Goal: Task Accomplishment & Management: Manage account settings

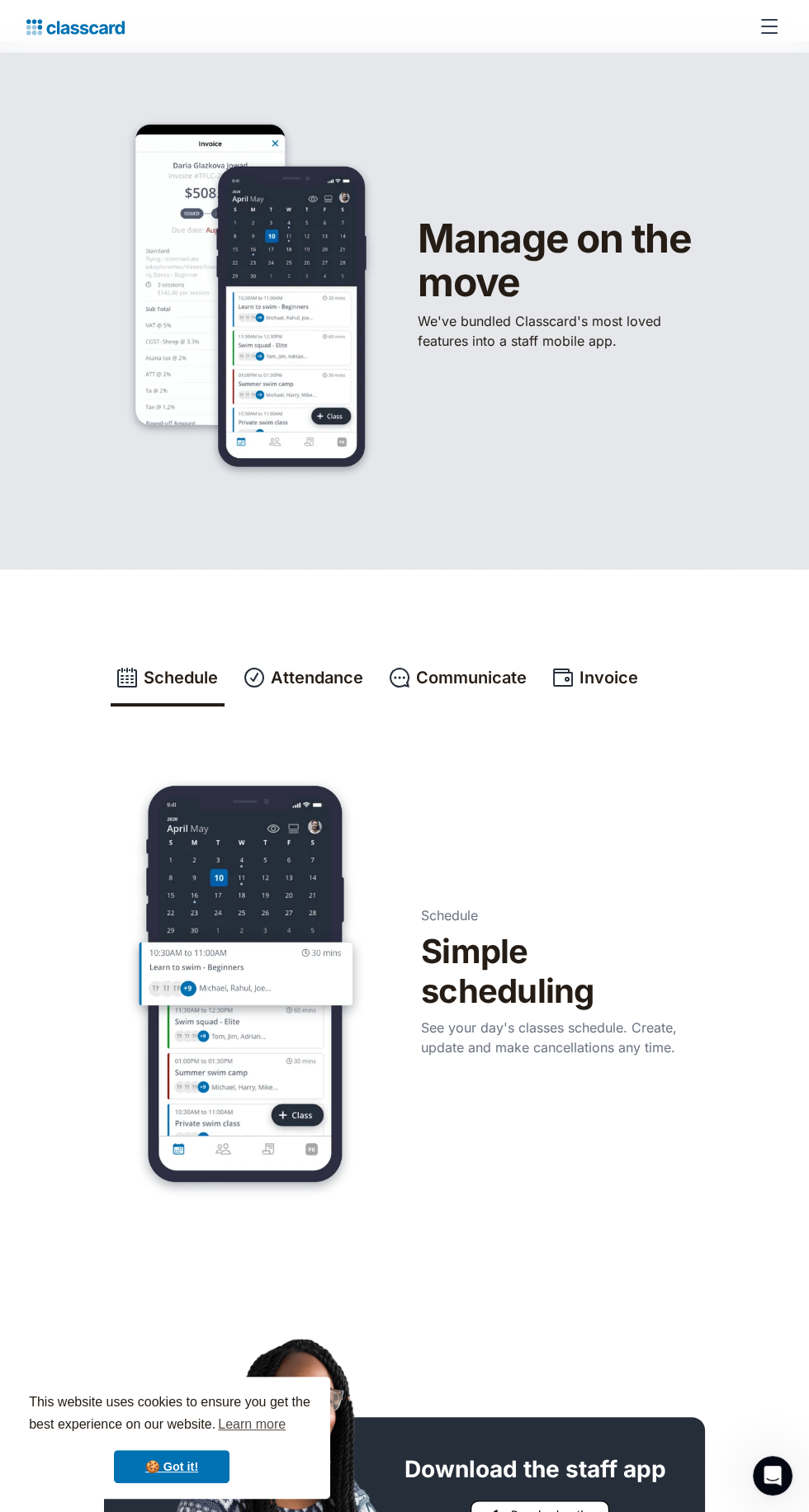
scroll to position [122, 0]
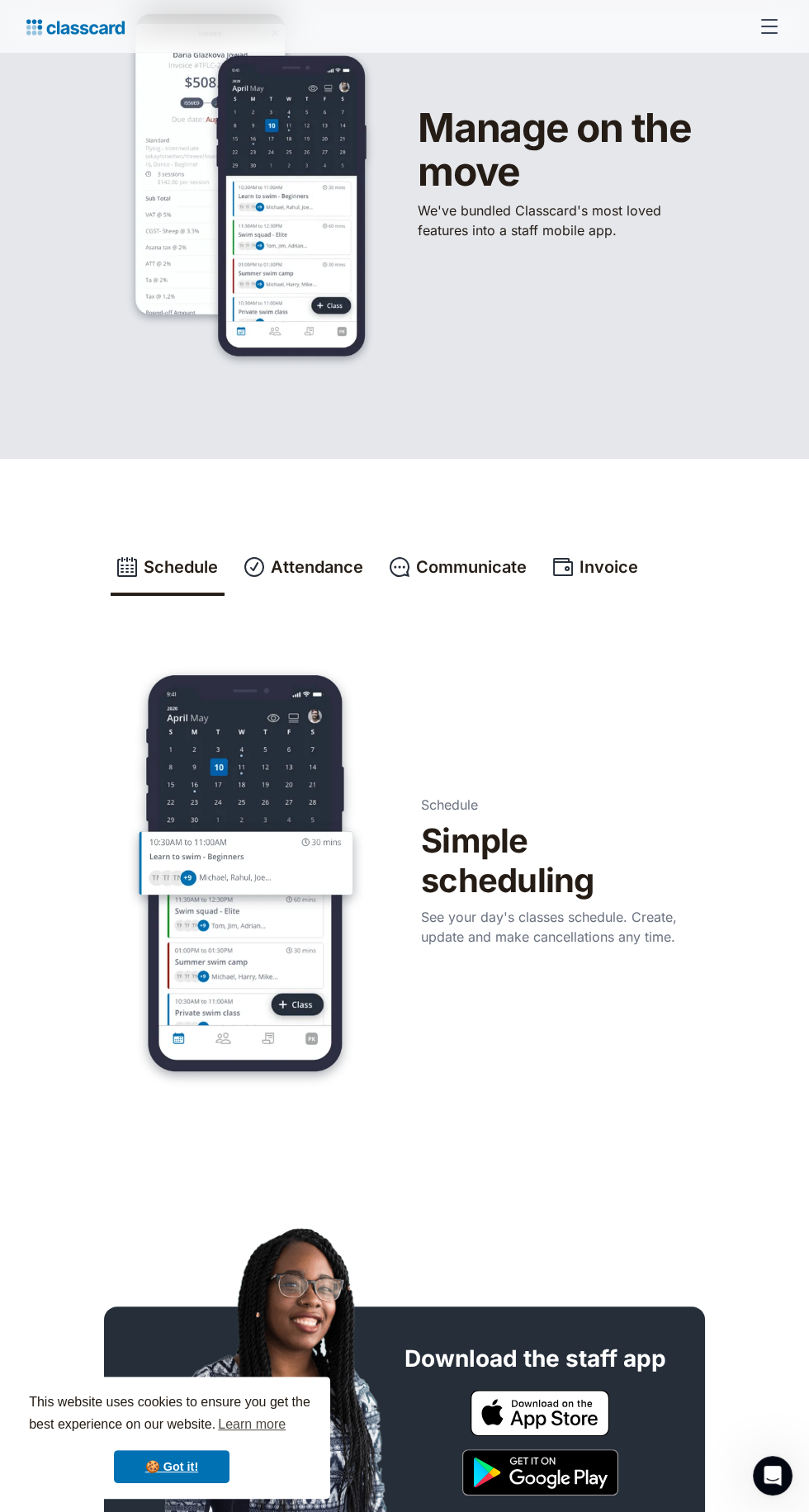
click at [623, 1349] on h3 "Download the staff app" at bounding box center [534, 1358] width 262 height 28
click at [554, 1409] on img at bounding box center [540, 1413] width 139 height 47
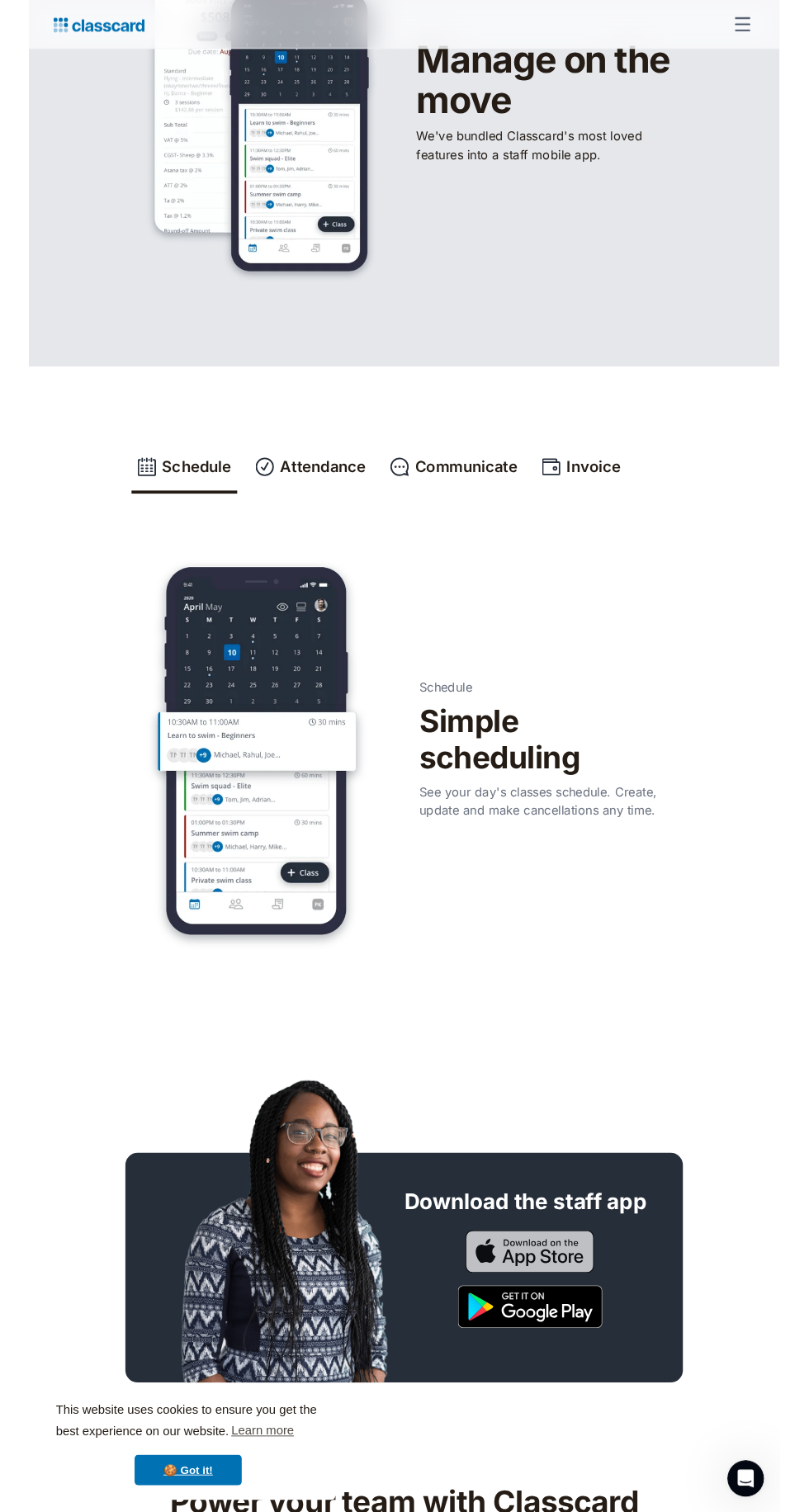
scroll to position [240, 0]
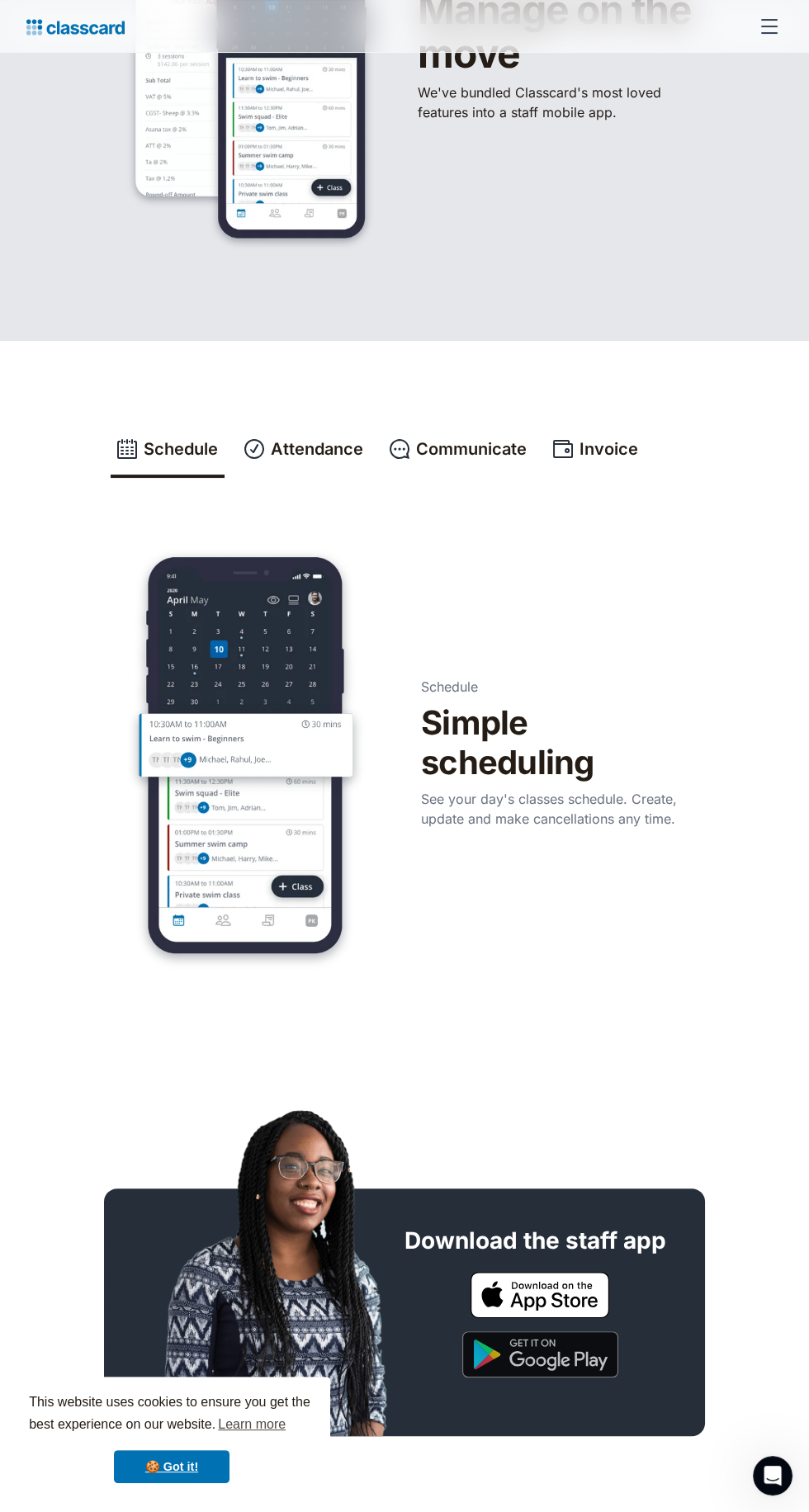
click at [568, 1376] on img at bounding box center [540, 1354] width 156 height 47
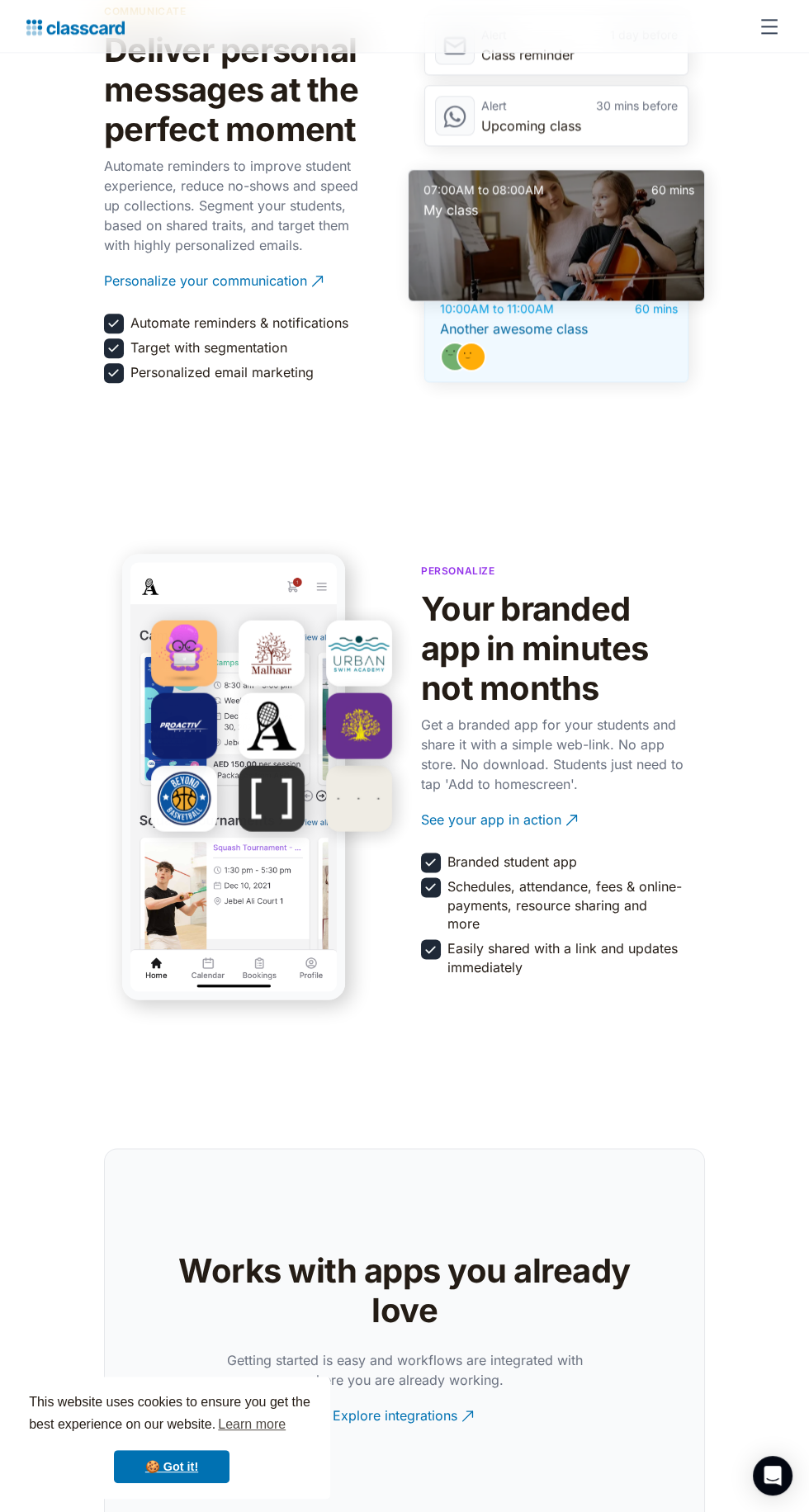
scroll to position [2949, 0]
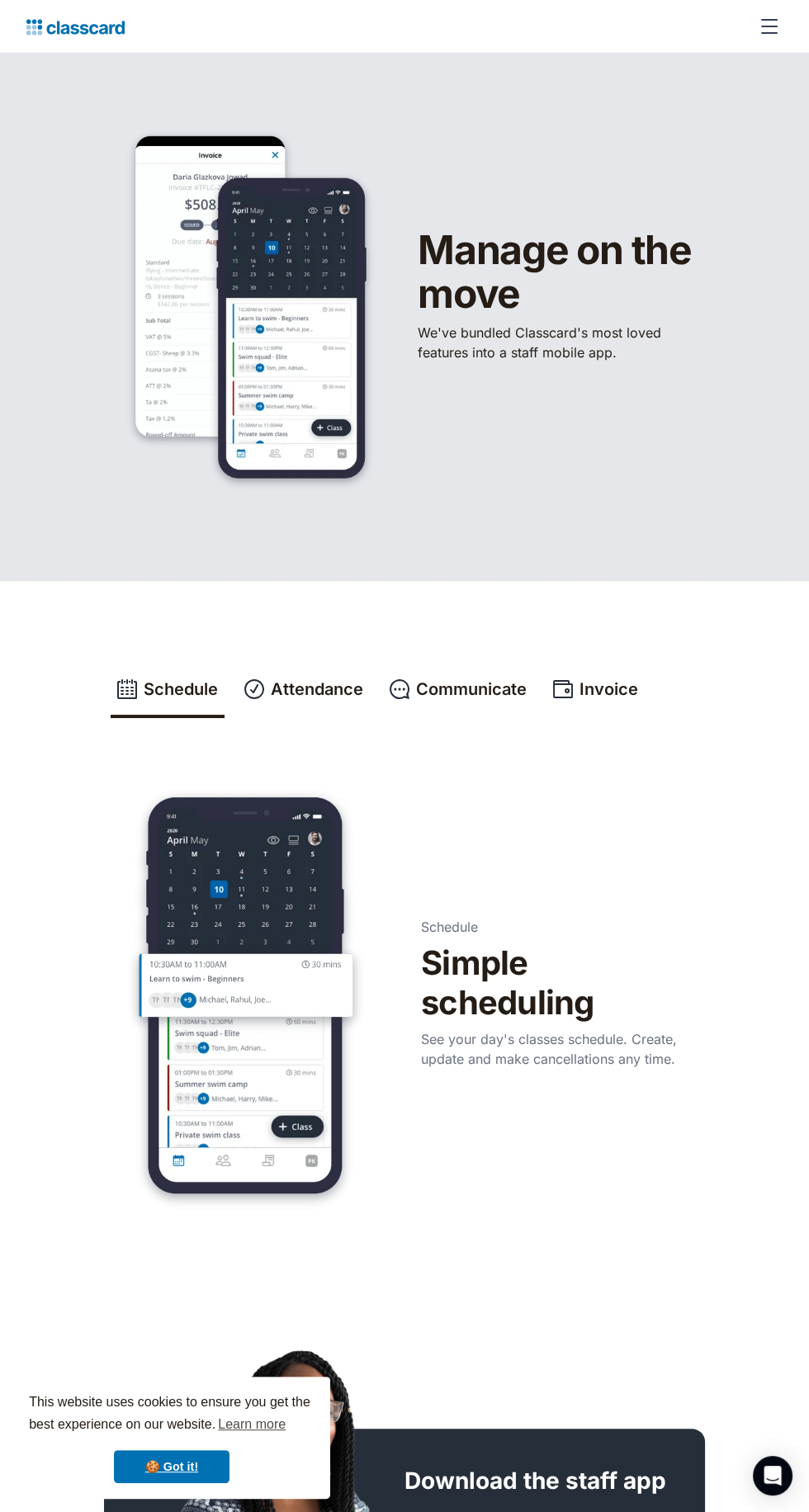
click at [785, 32] on div "menu" at bounding box center [769, 27] width 40 height 40
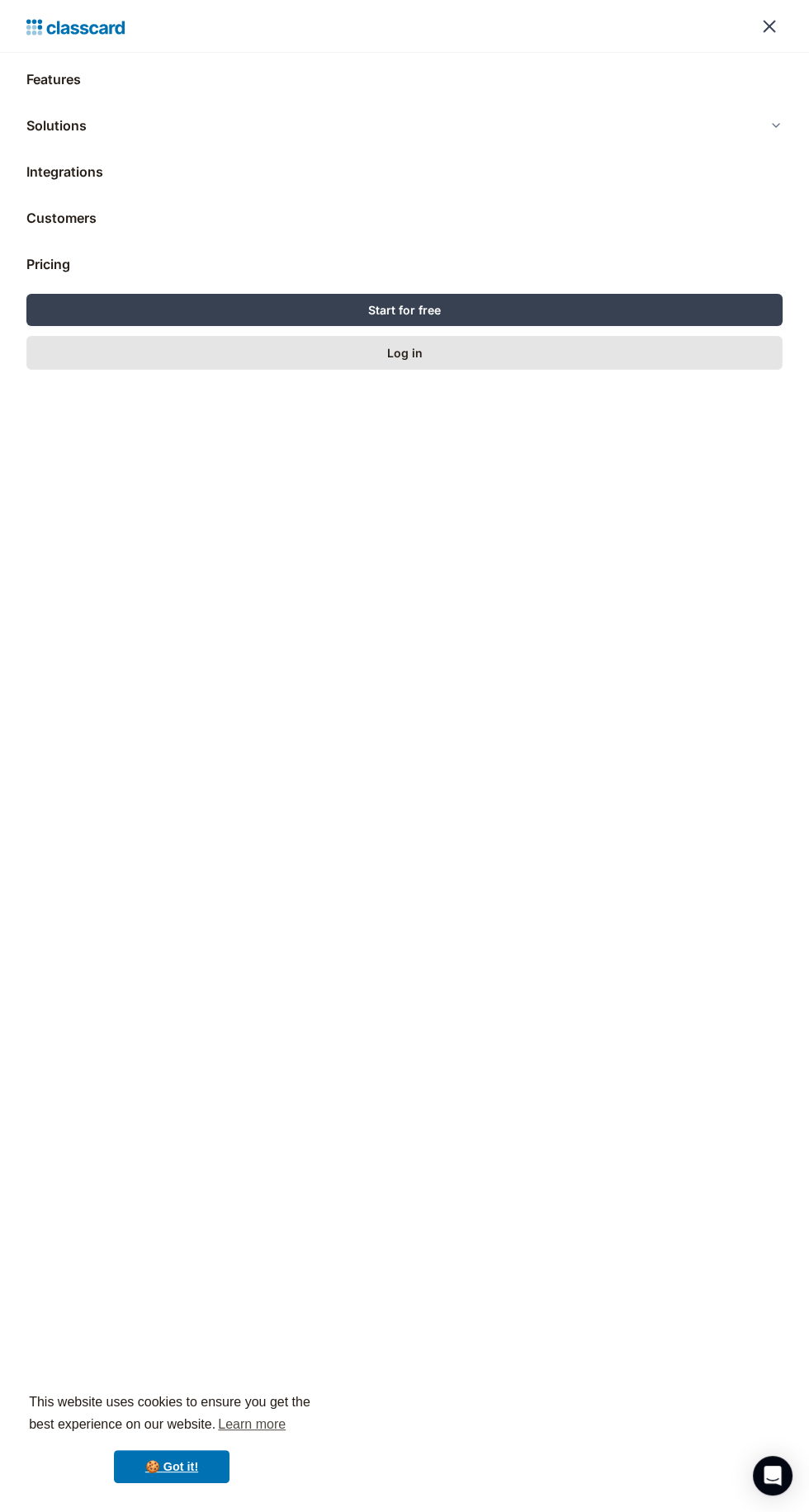
click at [636, 357] on link "Log in" at bounding box center [404, 352] width 755 height 34
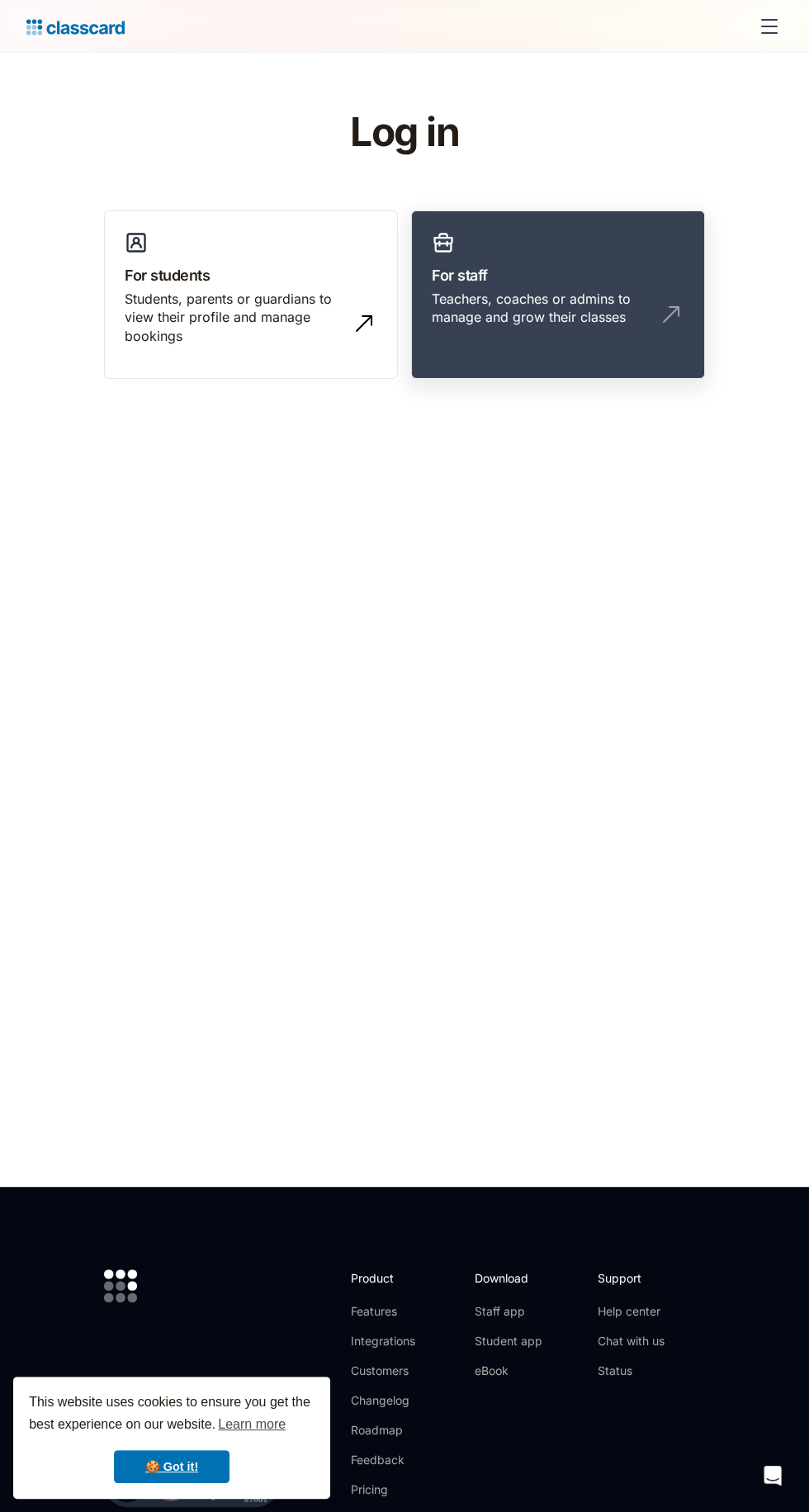
click at [652, 309] on div "Teachers, coaches or admins to manage and grow their classes" at bounding box center [558, 314] width 252 height 50
